Goal: Check status: Check status

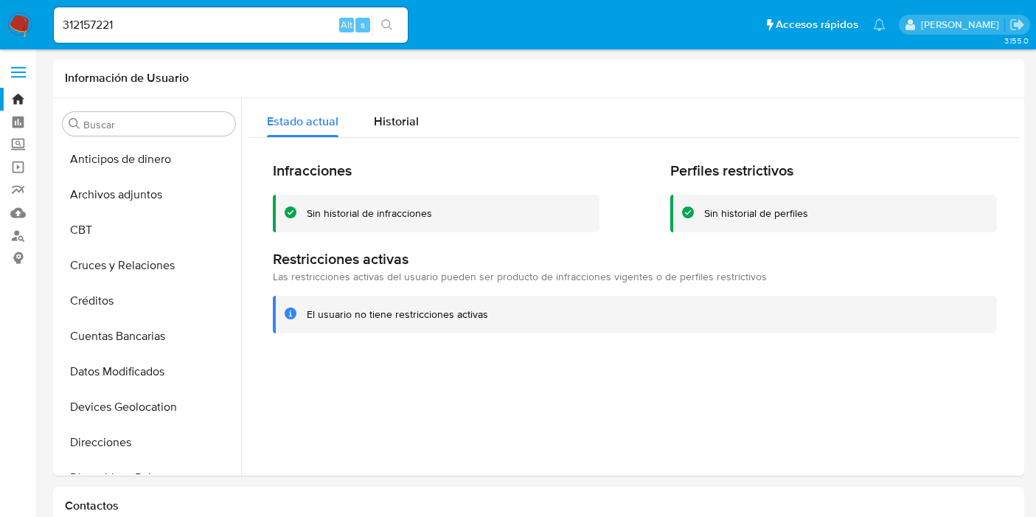
select select "10"
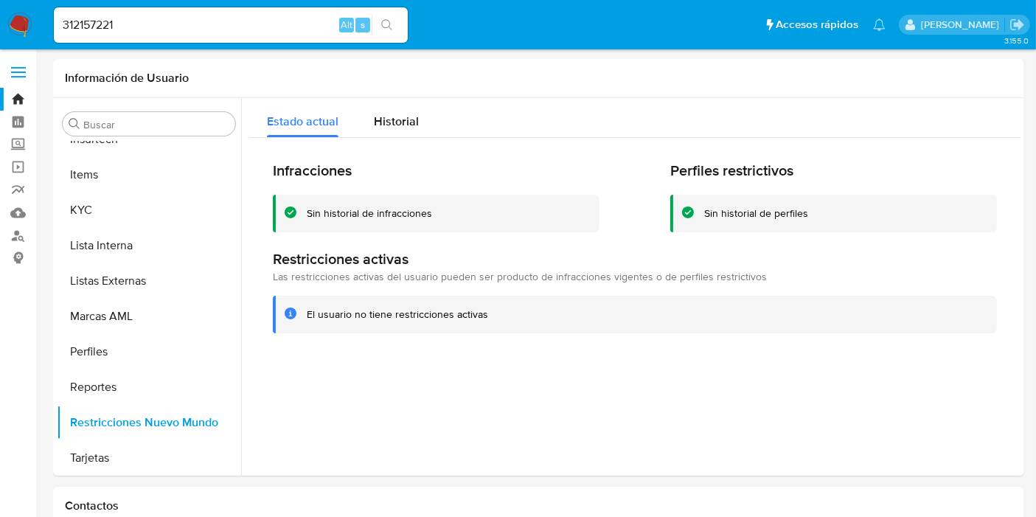
click at [166, 15] on input "312157221" at bounding box center [231, 24] width 354 height 19
type input "3991458"
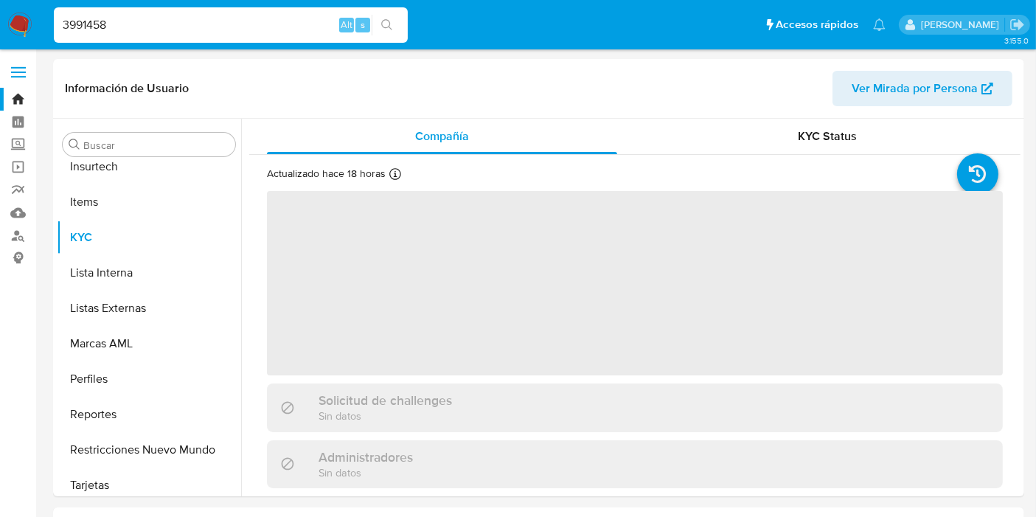
scroll to position [658, 0]
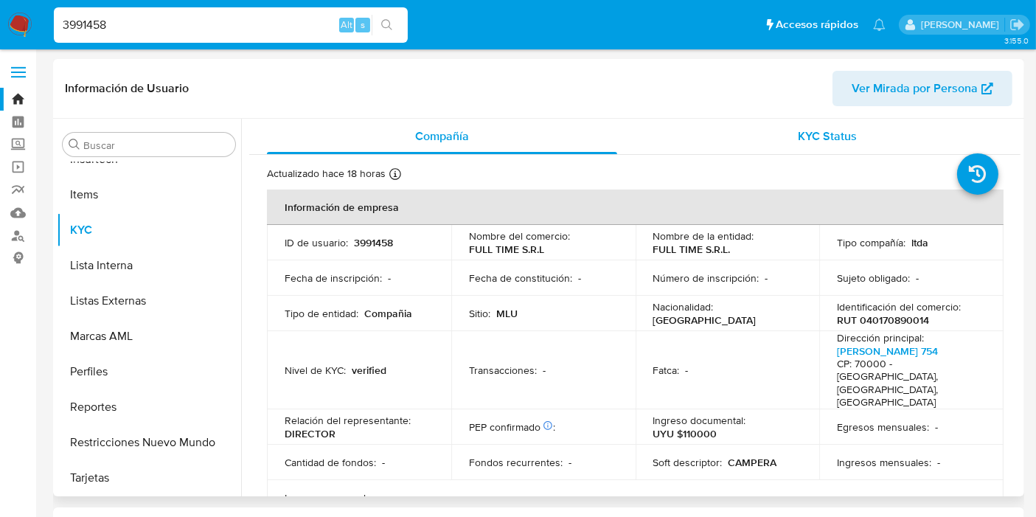
click at [810, 136] on span "KYC Status" at bounding box center [828, 136] width 59 height 17
select select "10"
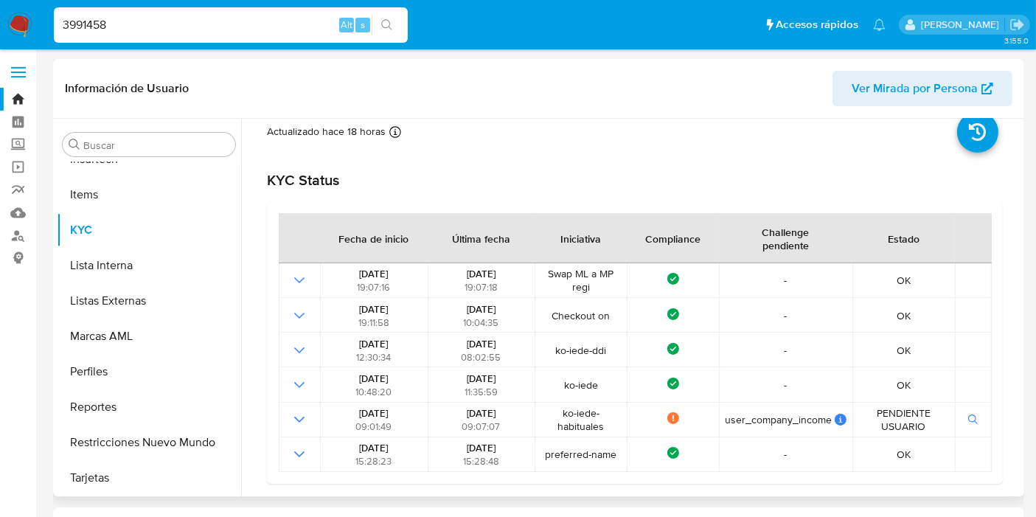
scroll to position [141, 0]
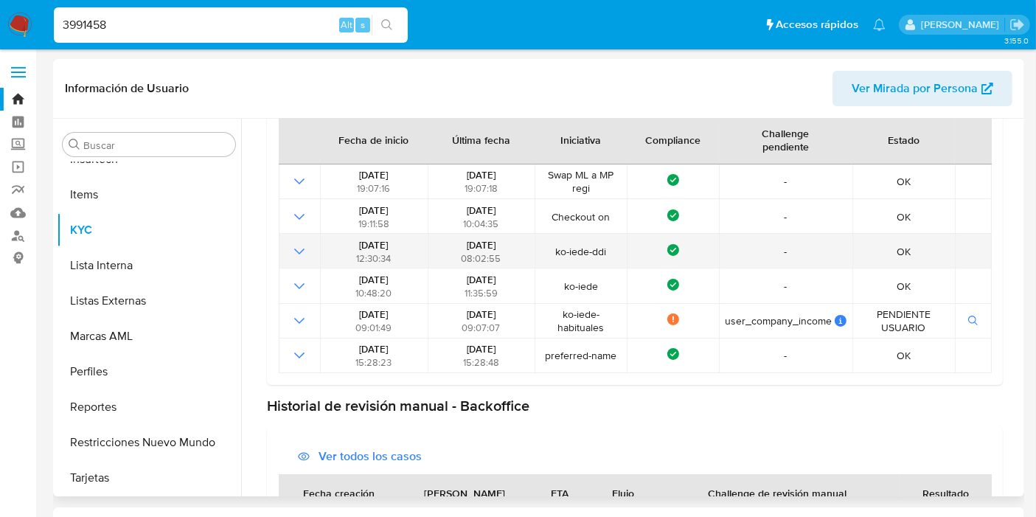
click at [293, 248] on icon "Mostrar operación" at bounding box center [300, 252] width 18 height 18
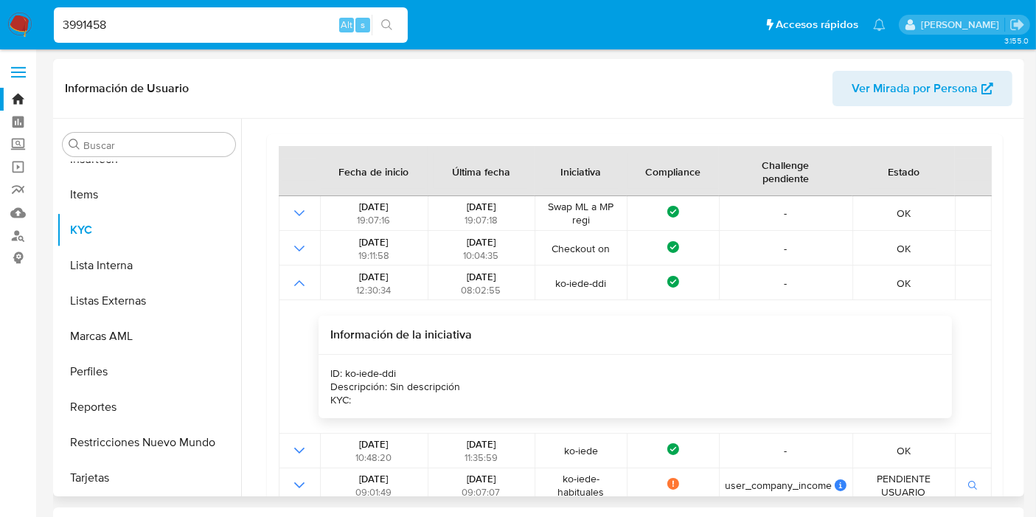
scroll to position [0, 0]
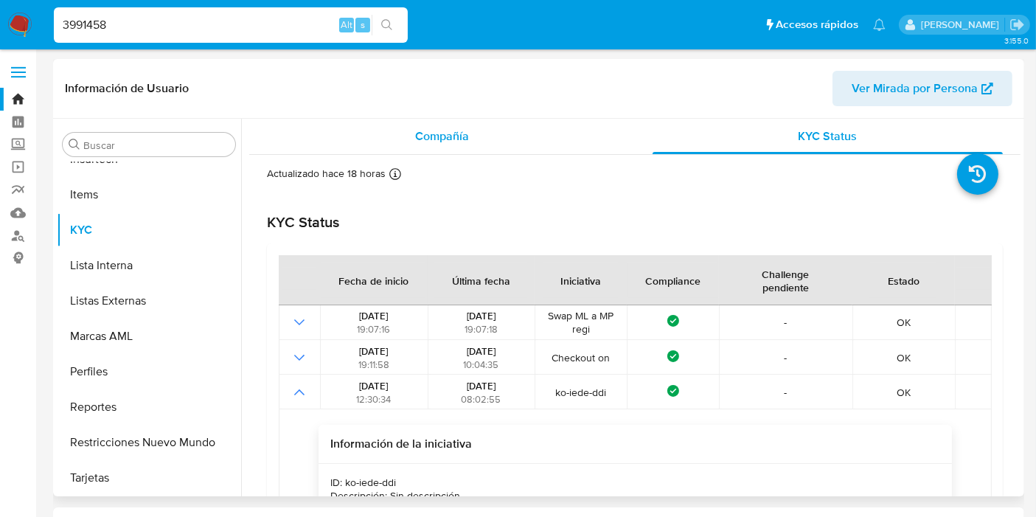
click at [495, 125] on div "Compañía" at bounding box center [442, 136] width 350 height 35
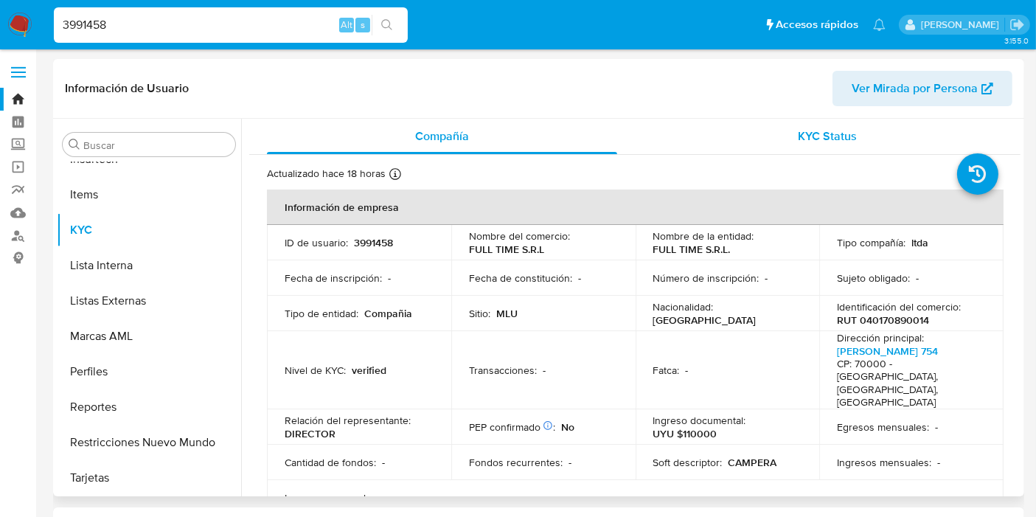
click at [844, 140] on span "KYC Status" at bounding box center [828, 136] width 59 height 17
